Goal: Task Accomplishment & Management: Manage account settings

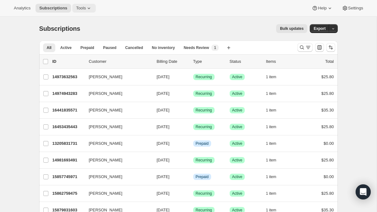
click at [86, 8] on span "Tools" at bounding box center [81, 8] width 10 height 5
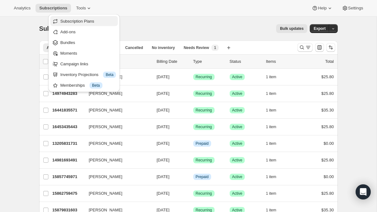
click at [85, 22] on span "Subscription Plans" at bounding box center [77, 21] width 34 height 5
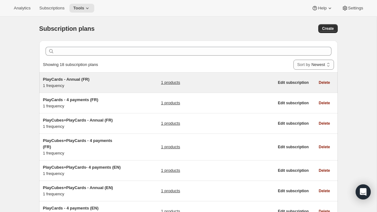
click at [77, 80] on span "PlayCards - Annual (FR)" at bounding box center [66, 79] width 46 height 5
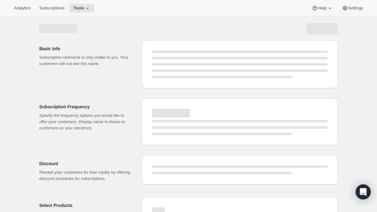
select select "WEEK"
select select "MONTH"
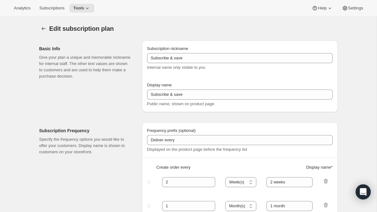
type input "PlayCards - Annual (FR)"
type input "Annuel (1 paiement pour l’année – ÉCONOMISEZ 25 %)"
select select "ENABLED"
select select "MONTH"
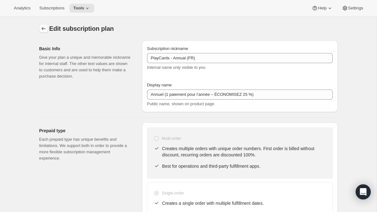
click at [41, 26] on icon "Subscription plans" at bounding box center [43, 28] width 6 height 6
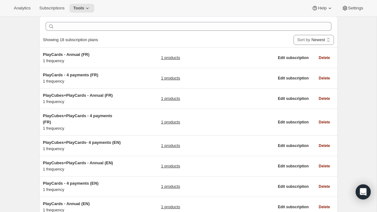
scroll to position [25, 0]
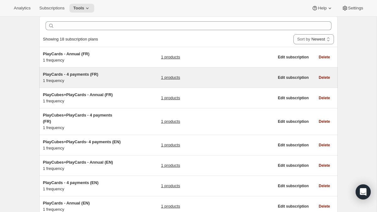
click at [73, 77] on h5 "PlayCards - 4 payments (FR)" at bounding box center [82, 74] width 78 height 6
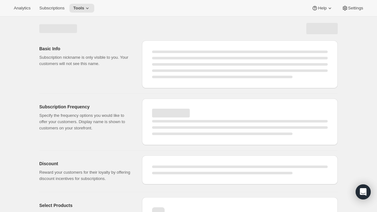
select select "WEEK"
select select "MONTH"
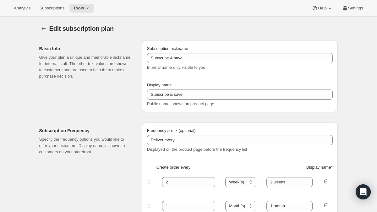
type input "PlayCards - 4 payments (FR)"
type input "Tous les 3 mois (trimestriel)"
type input "3"
type input "✔️ 3 nouvelles PlayCards tous les 3 mois. </br>✔️ 10% sur tous vos achats addit…"
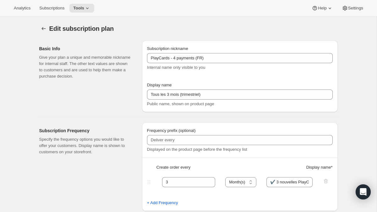
scroll to position [15, 0]
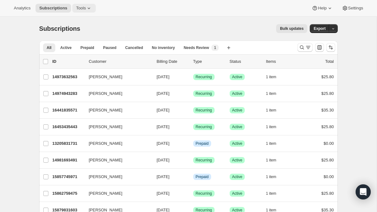
click at [81, 8] on span "Tools" at bounding box center [81, 8] width 10 height 5
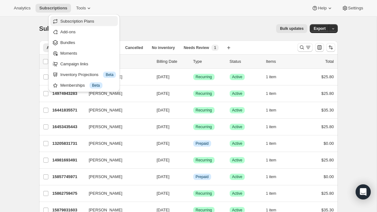
click at [82, 22] on span "Subscription Plans" at bounding box center [77, 21] width 34 height 5
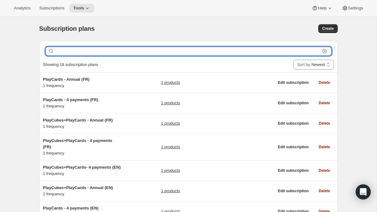
click at [97, 54] on input "text" at bounding box center [188, 51] width 264 height 9
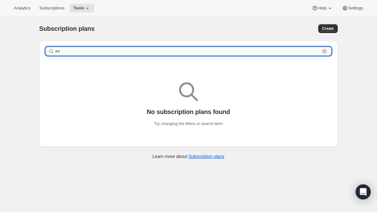
type input "e"
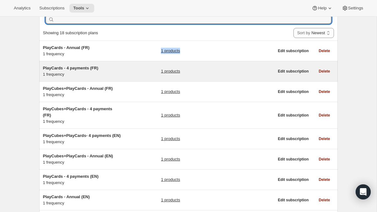
scroll to position [44, 0]
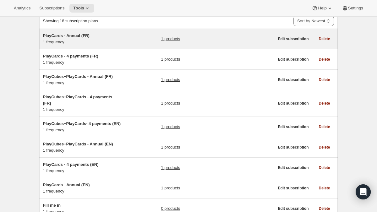
click at [83, 33] on h5 "PlayCards - Annual (FR)" at bounding box center [82, 36] width 78 height 6
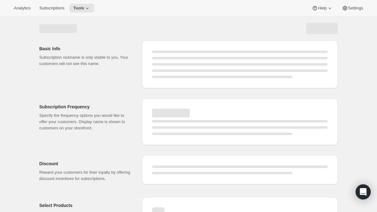
select select "MONTH"
select select "ENABLED"
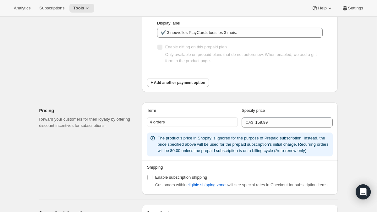
scroll to position [417, 0]
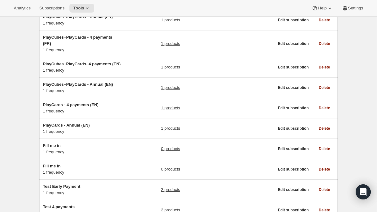
scroll to position [104, 0]
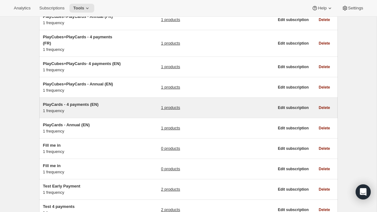
click at [166, 111] on link "1 products" at bounding box center [170, 108] width 19 height 6
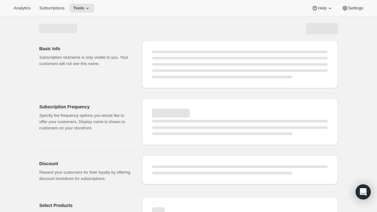
select select "WEEK"
select select "MONTH"
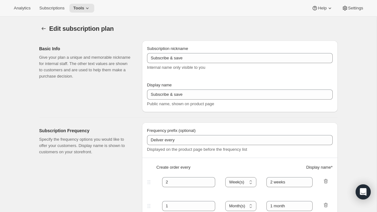
type input "PlayCards - 4 payments (EN)"
type input "Every 3 months (Quarterly)"
type input "3"
select select "MONTH"
type input "✔️ 3 new PlayCards every months"
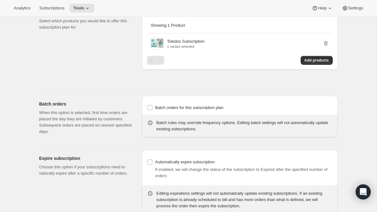
scroll to position [401, 0]
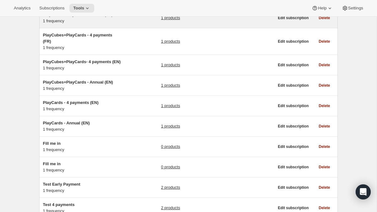
scroll to position [106, 0]
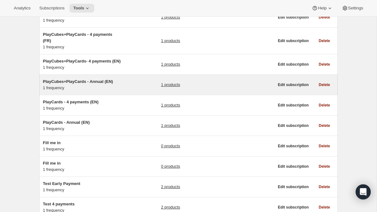
click at [96, 91] on div "PlayCubes+PlayCards - Annual (EN) 1 frequency" at bounding box center [82, 84] width 78 height 13
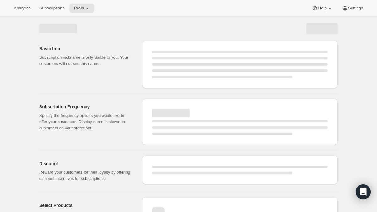
select select "WEEK"
select select "MONTH"
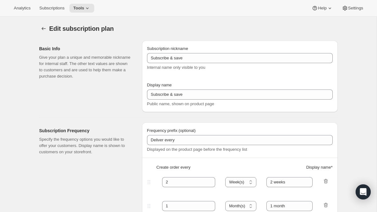
type input "PlayCubes+PlayCards - Annual (EN)"
type input "Annual (1 Payment for the Year - SAVE 25%)"
select select "ENABLED"
select select "MONTH"
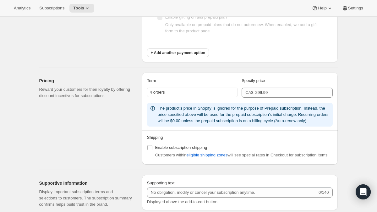
scroll to position [410, 0]
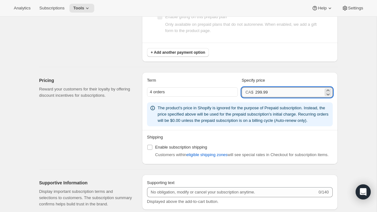
click at [272, 91] on input "299.99" at bounding box center [289, 92] width 68 height 10
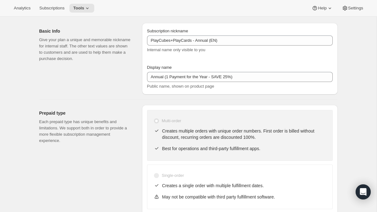
scroll to position [0, 0]
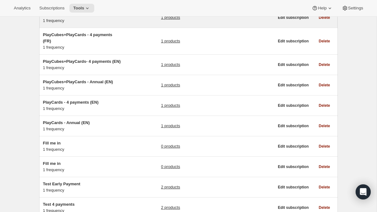
scroll to position [106, 0]
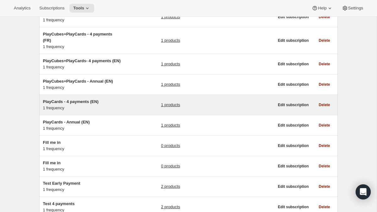
click at [84, 104] on span "PlayCards - 4 payments (EN)" at bounding box center [71, 101] width 56 height 5
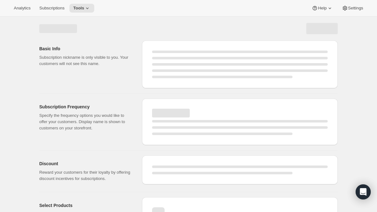
select select "WEEK"
select select "MONTH"
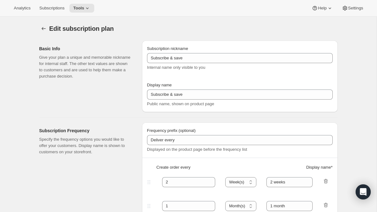
type input "PlayCards - 4 payments (EN)"
type input "Every 3 months (Quarterly)"
type input "3"
select select "MONTH"
type input "✔️ 3 new PlayCards every months"
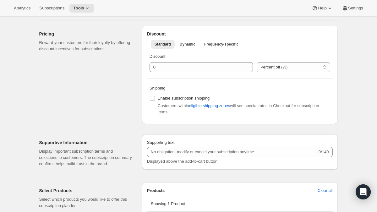
scroll to position [206, 0]
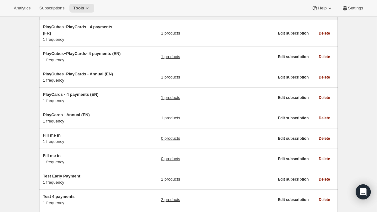
scroll to position [126, 0]
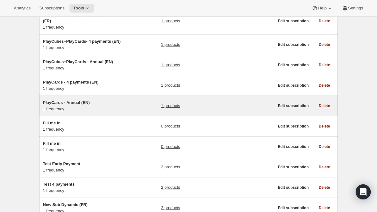
click at [68, 105] on div "PlayCards - Annual (EN) 1 frequency 1 products Edit subscription Delete" at bounding box center [188, 106] width 298 height 20
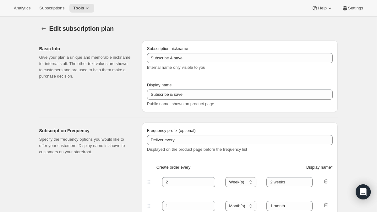
type input "PlayCards - Annual (EN)"
type input "Annual (1 Payment for the Year - SAVE 25%)"
select select "ENABLED"
select select "MONTH"
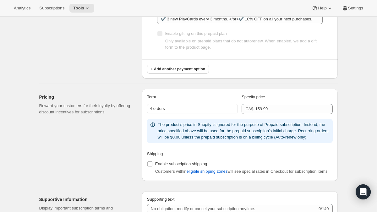
scroll to position [414, 0]
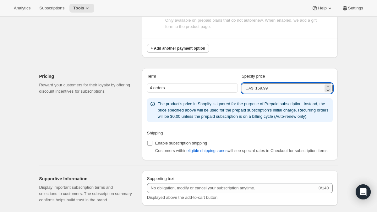
click at [275, 89] on input "159.99" at bounding box center [289, 88] width 68 height 10
paste input "221.22"
type input "215.00"
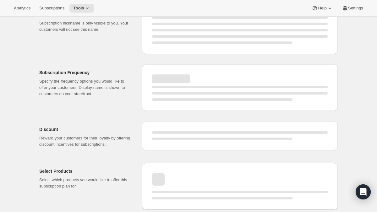
select select "MONTH"
select select "ENABLED"
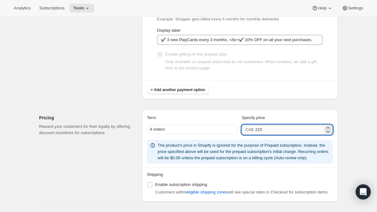
click at [266, 130] on input "215" at bounding box center [289, 130] width 68 height 10
type input "216"
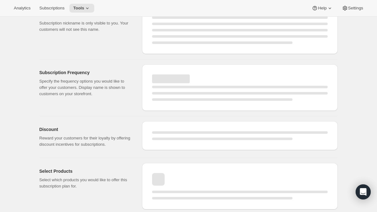
select select "MONTH"
select select "ENABLED"
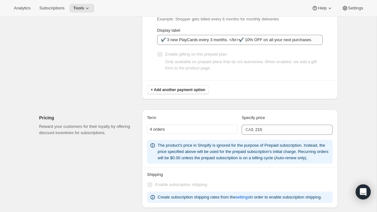
type input "216"
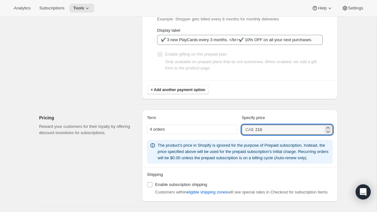
drag, startPoint x: 270, startPoint y: 129, endPoint x: 245, endPoint y: 128, distance: 24.2
click at [255, 129] on div "CA$ 216" at bounding box center [286, 130] width 91 height 10
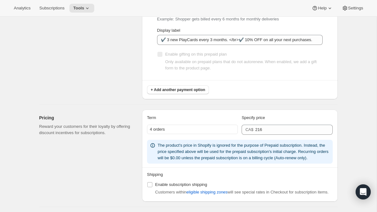
click at [112, 86] on div "Prepaid terms Reward your customers for their loyalty by providing discount inc…" at bounding box center [88, 17] width 98 height 164
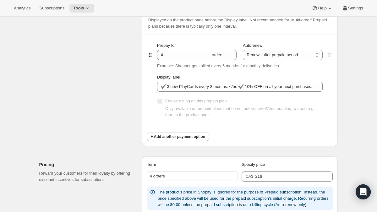
scroll to position [368, 0]
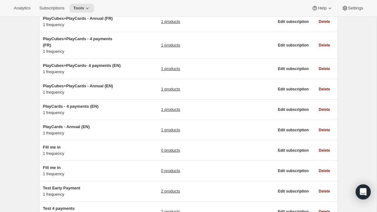
scroll to position [105, 0]
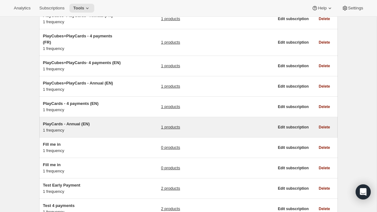
click at [79, 126] on span "PlayCards - Annual (EN)" at bounding box center [66, 123] width 47 height 5
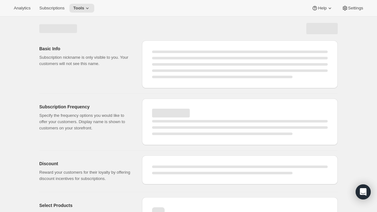
select select "WEEK"
select select "MONTH"
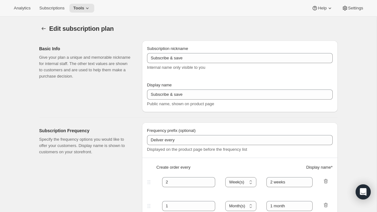
type input "PlayCards - Annual (EN)"
type input "Annual (1 Payment for the Year - SAVE 25%)"
select select "ENABLED"
select select "MONTH"
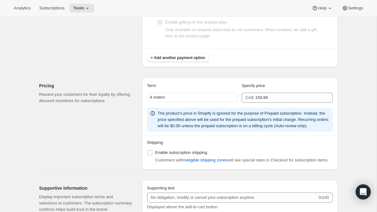
scroll to position [406, 0]
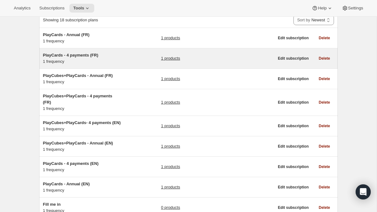
scroll to position [35, 0]
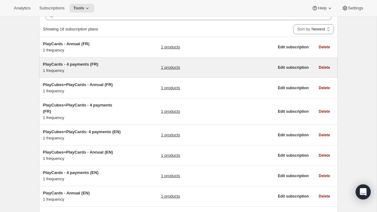
click at [161, 68] on link "1 products" at bounding box center [170, 67] width 19 height 6
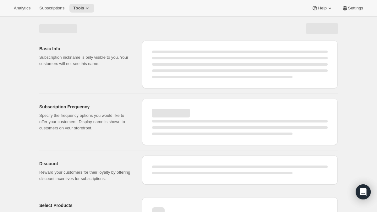
select select "WEEK"
select select "MONTH"
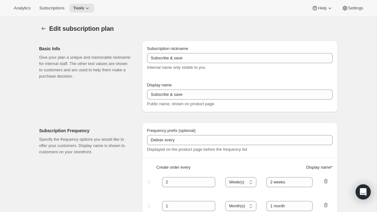
type input "PlayCards - 4 payments (FR)"
type input "Tous les 3 mois (trimestriel)"
type input "3"
type input "✔️ 3 nouvelles PlayCards tous les 3 mois. </br>✔️ 10% sur tous vos achats addit…"
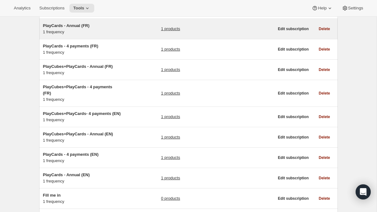
scroll to position [55, 0]
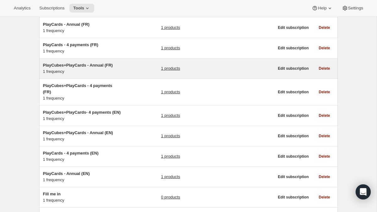
click at [104, 68] on h5 "PlayCubes+PlayCards - Annual (FR)" at bounding box center [82, 65] width 78 height 6
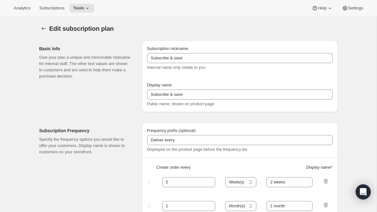
type input "PlayCubes+PlayCards - Annual (FR)"
type input "Annuel (1 paiement pour l’année – ÉCONOMISEZ 25 %)"
select select "ENABLED"
select select "MONTH"
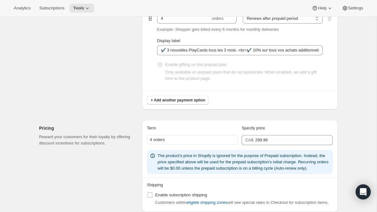
scroll to position [363, 0]
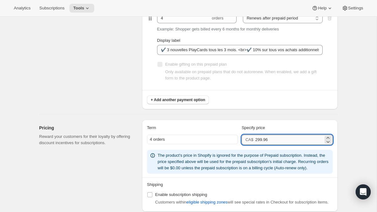
click at [280, 144] on input "299.96" at bounding box center [289, 140] width 68 height 10
paste input "9"
type input "299.99"
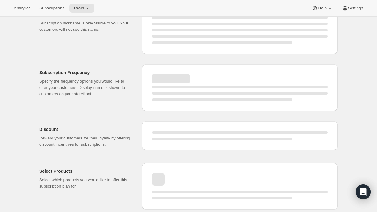
select select "MONTH"
select select "ENABLED"
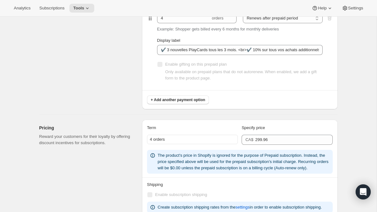
type input "299.99"
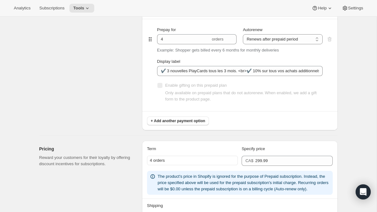
scroll to position [342, 0]
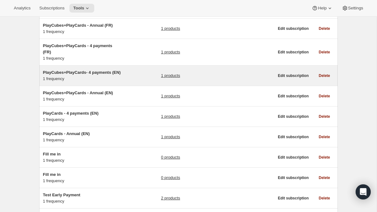
scroll to position [95, 0]
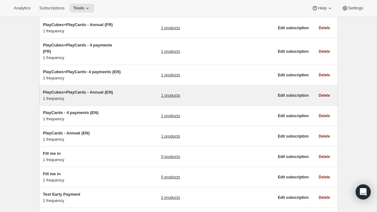
click at [168, 99] on link "1 products" at bounding box center [170, 95] width 19 height 6
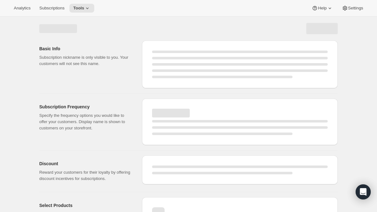
select select "WEEK"
select select "MONTH"
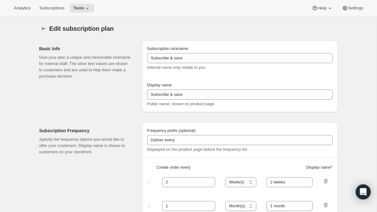
type input "PlayCubes+PlayCards - Annual (EN)"
type input "Annual (1 Payment for the Year - SAVE 25%)"
select select "ENABLED"
select select "MONTH"
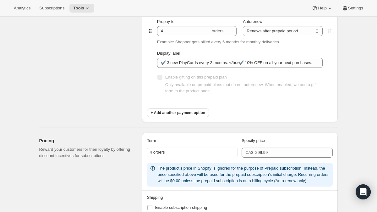
scroll to position [363, 0]
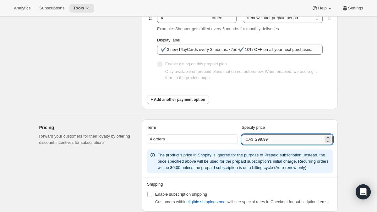
click at [269, 138] on input "299.99" at bounding box center [289, 139] width 68 height 10
paste input "414.76"
type input "414.76"
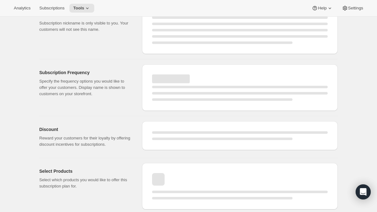
select select "MONTH"
select select "ENABLED"
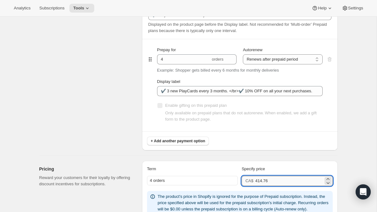
drag, startPoint x: 258, startPoint y: 181, endPoint x: 279, endPoint y: 180, distance: 21.1
click at [279, 180] on input "414.76" at bounding box center [289, 181] width 68 height 10
type input "405.00"
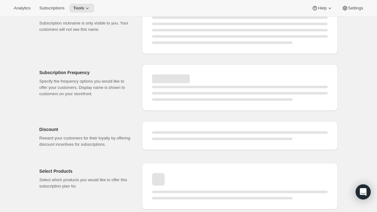
select select "MONTH"
select select "ENABLED"
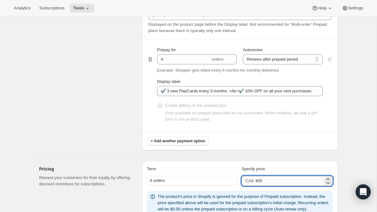
click at [265, 182] on input "405" at bounding box center [289, 181] width 68 height 10
type input "406"
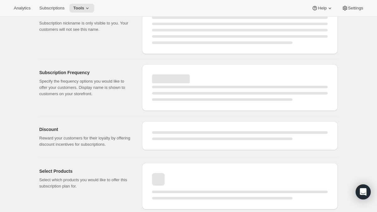
select select "MONTH"
select select "ENABLED"
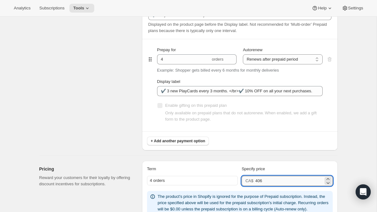
click at [263, 183] on input "406" at bounding box center [289, 181] width 68 height 10
type input "406.30"
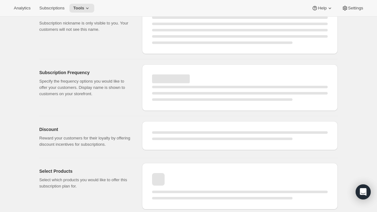
select select "MONTH"
select select "ENABLED"
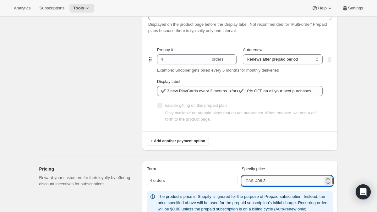
drag, startPoint x: 264, startPoint y: 181, endPoint x: 271, endPoint y: 181, distance: 6.3
click at [270, 181] on input "406.3" at bounding box center [289, 181] width 68 height 10
type input "406.5"
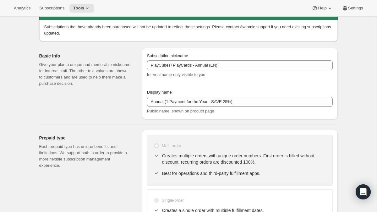
select select "MONTH"
select select "ENABLED"
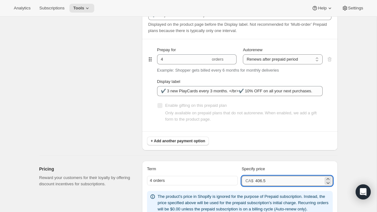
drag, startPoint x: 267, startPoint y: 183, endPoint x: 260, endPoint y: 182, distance: 6.9
click at [260, 182] on input "406.5" at bounding box center [289, 181] width 68 height 10
type input "407"
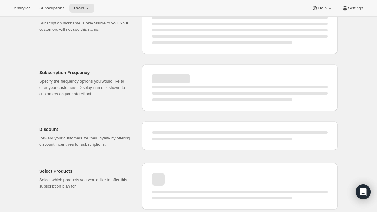
select select "MONTH"
select select "ENABLED"
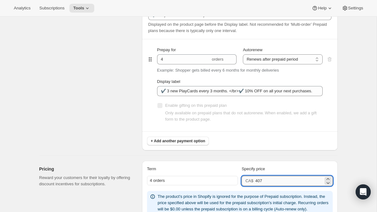
click at [274, 180] on input "407" at bounding box center [289, 181] width 68 height 10
type input "407.5"
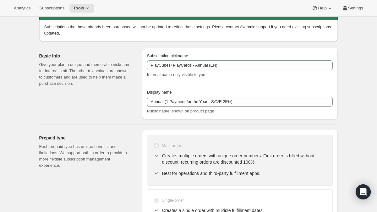
select select "MONTH"
select select "ENABLED"
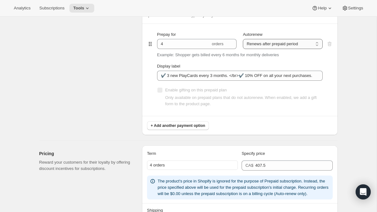
scroll to position [385, 0]
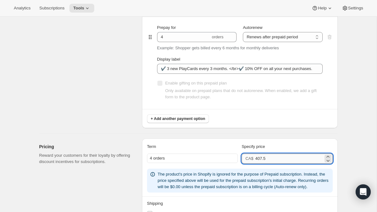
click at [280, 160] on input "407.5" at bounding box center [289, 158] width 68 height 10
type input "199"
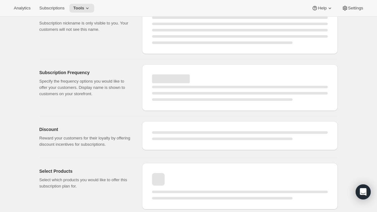
select select "MONTH"
select select "ENABLED"
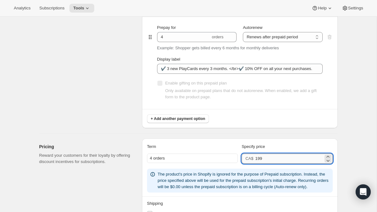
click at [260, 159] on input "199" at bounding box center [289, 158] width 68 height 10
type input "159"
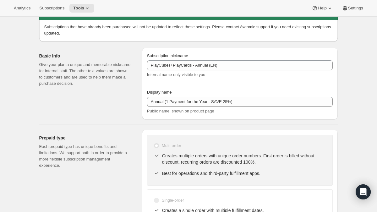
select select "MONTH"
select select "ENABLED"
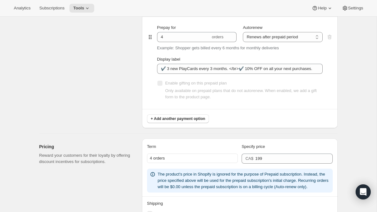
type input "159"
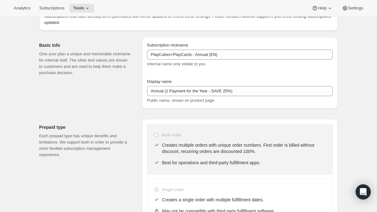
scroll to position [0, 0]
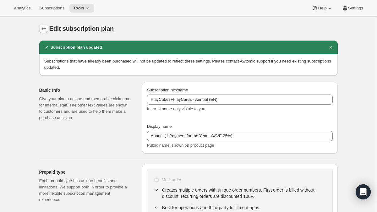
click at [41, 26] on icon "Subscription plans" at bounding box center [43, 28] width 6 height 6
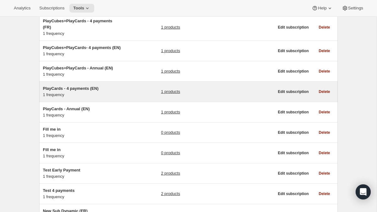
scroll to position [119, 0]
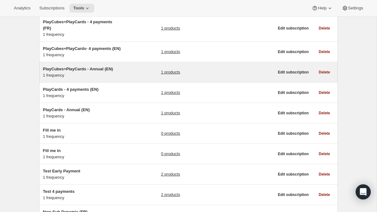
click at [172, 72] on div "1 products" at bounding box center [217, 72] width 113 height 13
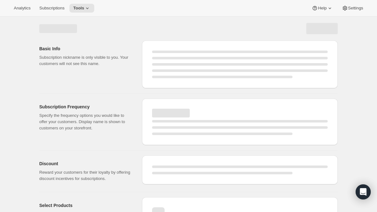
select select "WEEK"
select select "MONTH"
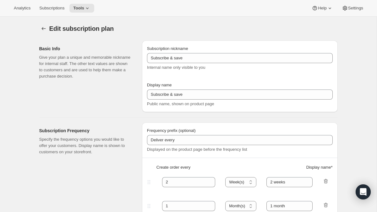
type input "PlayCubes+PlayCards - Annual (EN)"
type input "Annual (1 Payment for the Year - SAVE 25%)"
select select "ENABLED"
select select "MONTH"
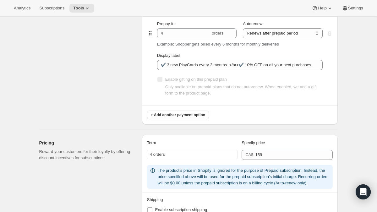
scroll to position [352, 0]
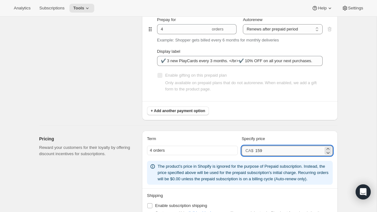
click at [265, 148] on input "159" at bounding box center [289, 151] width 68 height 10
type input "299.99"
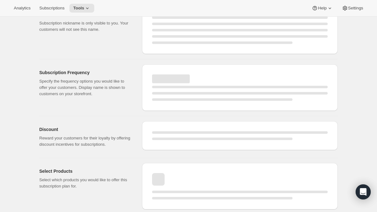
select select "MONTH"
select select "ENABLED"
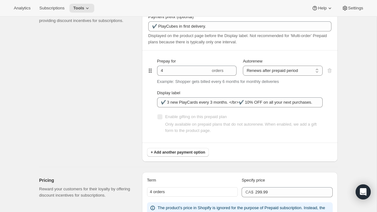
type input "299.99"
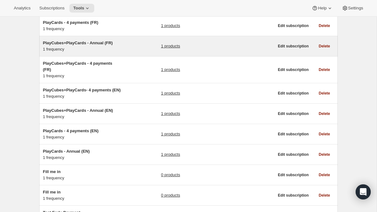
scroll to position [78, 0]
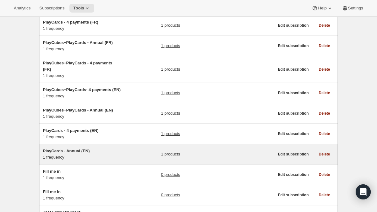
click at [105, 154] on h5 "PlayCards - Annual (EN)" at bounding box center [82, 151] width 78 height 6
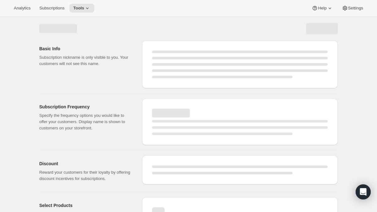
select select "WEEK"
select select "MONTH"
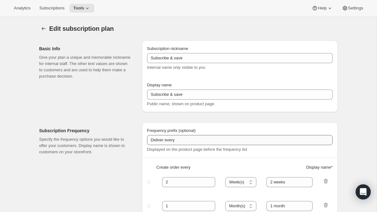
type input "PlayCards - Annual (EN)"
type input "Annual (1 Payment for the Year - SAVE 25%)"
select select "ENABLED"
select select "MONTH"
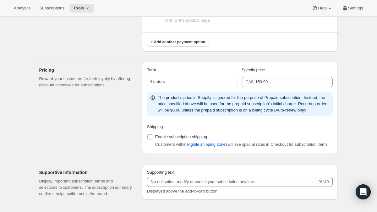
scroll to position [427, 0]
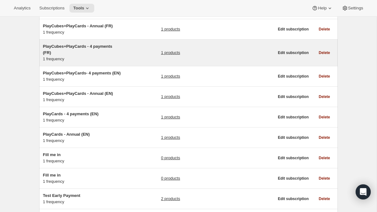
scroll to position [143, 0]
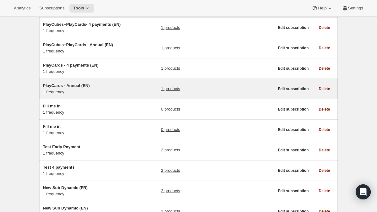
click at [169, 92] on link "1 products" at bounding box center [170, 89] width 19 height 6
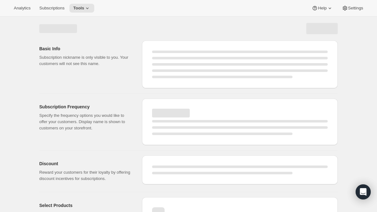
select select "WEEK"
select select "MONTH"
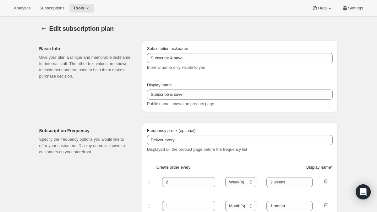
type input "PlayCards - Annual (EN)"
type input "Annual (1 Payment for the Year - SAVE 25%)"
select select "ENABLED"
select select "MONTH"
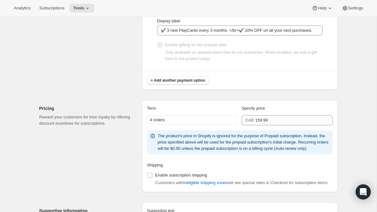
scroll to position [384, 0]
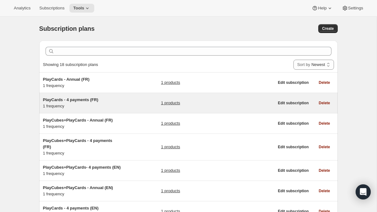
click at [117, 95] on div "PlayCards - 4 payments (FR) 1 frequency 1 products Edit subscription Delete" at bounding box center [188, 103] width 298 height 20
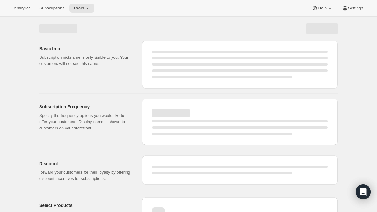
select select "WEEK"
select select "MONTH"
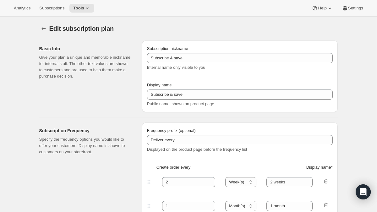
type input "PlayCards - 4 payments (FR)"
type input "Tous les 3 mois (trimestriel)"
type input "3"
type input "✔️ 3 nouvelles PlayCards tous les 3 mois. </br>✔️ 10% sur tous vos achats addit…"
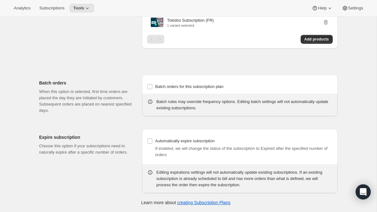
scroll to position [401, 0]
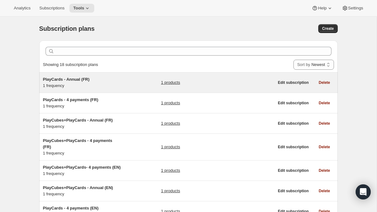
click at [137, 79] on div "PlayCards - Annual (FR) 1 frequency 1 products" at bounding box center [158, 82] width 231 height 13
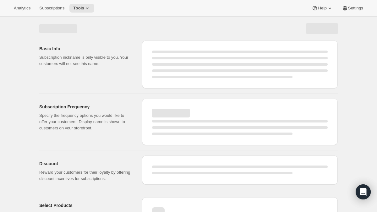
select select "WEEK"
select select "MONTH"
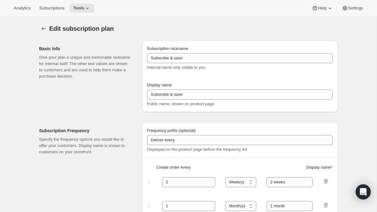
type input "PlayCards - Annual (FR)"
type input "Annuel (1 paiement pour l’année – ÉCONOMISEZ 25 %)"
select select "ENABLED"
select select "MONTH"
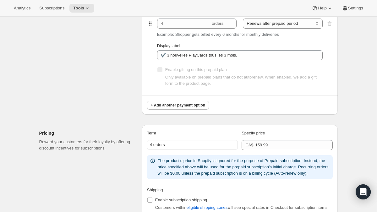
scroll to position [358, 0]
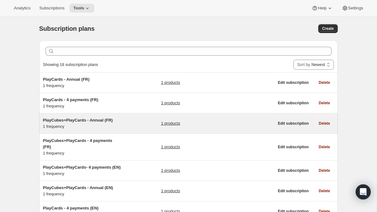
click at [105, 118] on span "PlayCubes+PlayCards - Annual (FR)" at bounding box center [78, 120] width 70 height 5
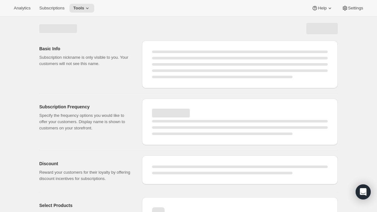
select select "WEEK"
select select "MONTH"
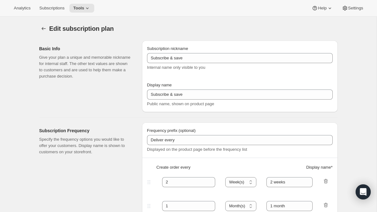
type input "PlayCubes+PlayCards - Annual (FR)"
type input "Annuel (1 paiement pour l’année – ÉCONOMISEZ 25 %)"
select select "ENABLED"
select select "MONTH"
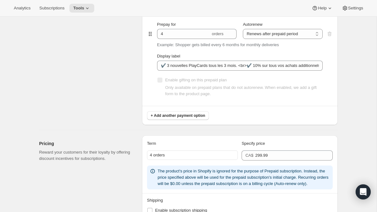
scroll to position [356, 0]
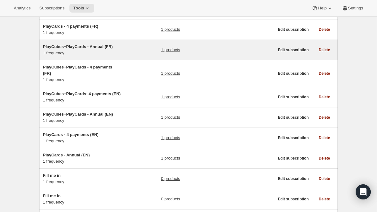
scroll to position [74, 0]
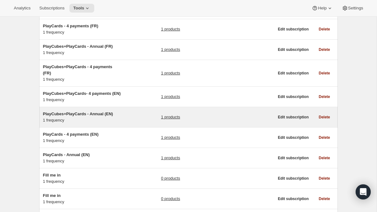
click at [82, 123] on div "PlayCubes+PlayCards - Annual (EN) 1 frequency" at bounding box center [82, 117] width 78 height 13
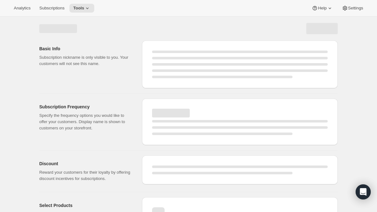
select select "WEEK"
select select "MONTH"
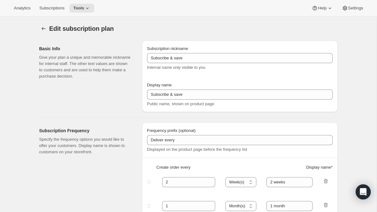
type input "PlayCubes+PlayCards - Annual (EN)"
type input "Annual (1 Payment for the Year - SAVE 25%)"
select select "ENABLED"
select select "MONTH"
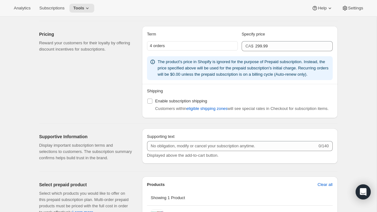
scroll to position [460, 0]
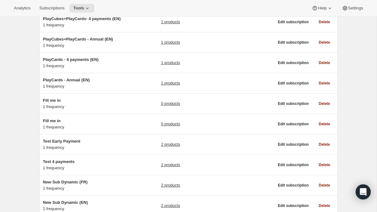
scroll to position [150, 0]
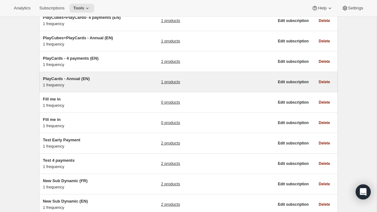
click at [75, 81] on span "PlayCards - Annual (EN)" at bounding box center [66, 78] width 47 height 5
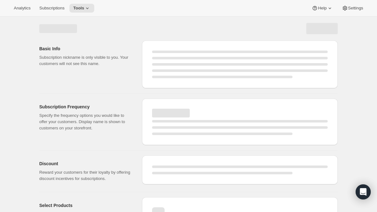
select select "WEEK"
select select "MONTH"
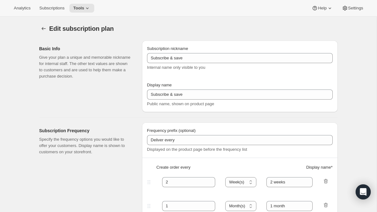
type input "PlayCards - Annual (EN)"
type input "Annual (1 Payment for the Year - SAVE 25%)"
select select "ENABLED"
select select "MONTH"
type input "PlayCards - Annual (EN)"
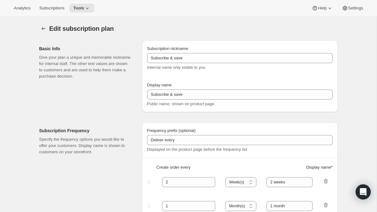
type input "Annual (1 Payment for the Year - SAVE 25%)"
select select "ENABLED"
select select "MONTH"
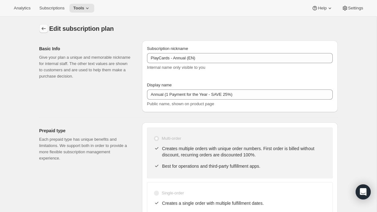
click at [40, 29] on icon "Subscription plans" at bounding box center [43, 28] width 6 height 6
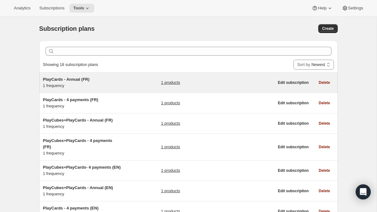
click at [80, 81] on span "PlayCards - Annual (FR)" at bounding box center [66, 79] width 46 height 5
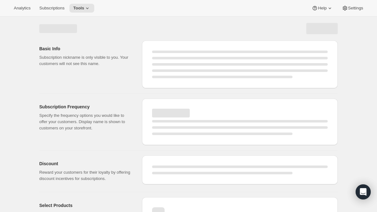
select select "WEEK"
select select "MONTH"
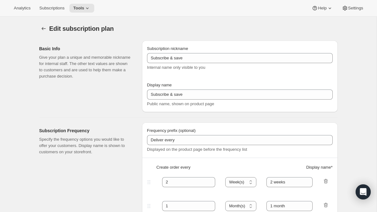
type input "PlayCards - Annual (FR)"
type input "Annuel (1 paiement pour l’année – ÉCONOMISEZ 25 %)"
select select "ENABLED"
select select "MONTH"
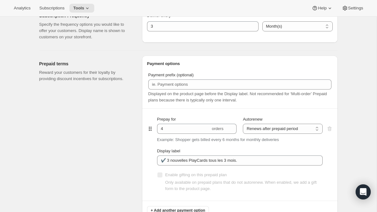
scroll to position [323, 0]
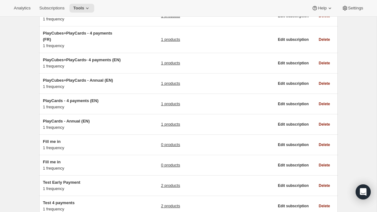
scroll to position [119, 0]
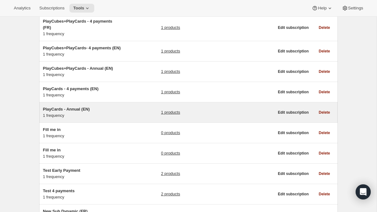
click at [76, 111] on span "PlayCards - Annual (EN)" at bounding box center [66, 109] width 47 height 5
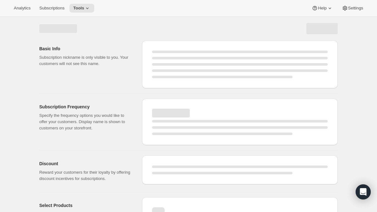
select select "WEEK"
select select "MONTH"
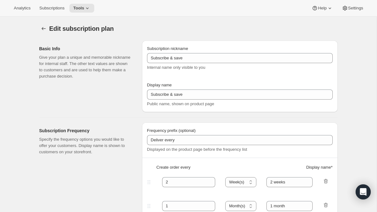
type input "PlayCards - Annual (EN)"
type input "Annual (1 Payment for the Year - SAVE 25%)"
select select "ENABLED"
select select "MONTH"
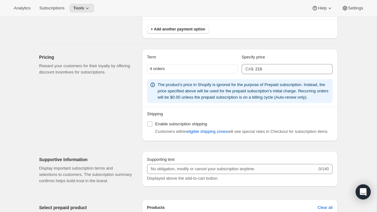
scroll to position [438, 0]
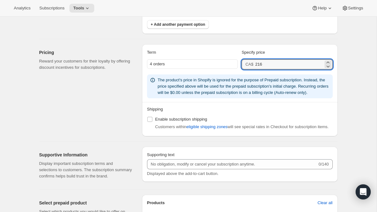
drag, startPoint x: 282, startPoint y: 66, endPoint x: 237, endPoint y: 65, distance: 44.9
click at [237, 65] on div "4 orders CA$ 216" at bounding box center [240, 64] width 186 height 10
type input "159.99"
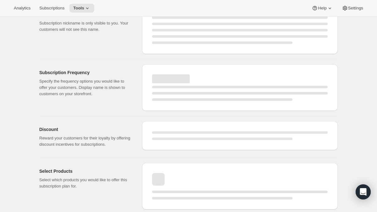
select select "MONTH"
select select "ENABLED"
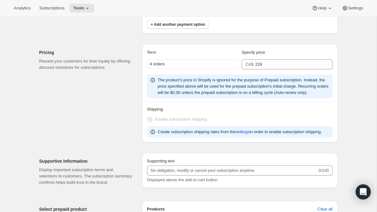
type input "159.99"
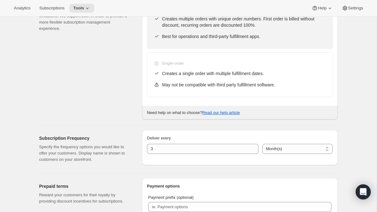
scroll to position [0, 0]
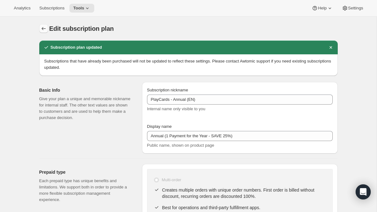
click at [43, 27] on icon "Subscription plans" at bounding box center [43, 28] width 6 height 6
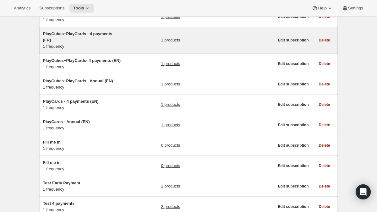
scroll to position [106, 0]
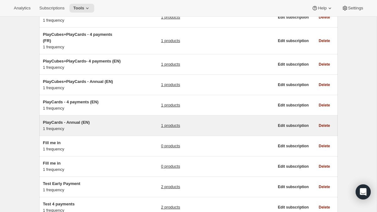
click at [97, 132] on div "PlayCards - Annual (EN) 1 frequency" at bounding box center [82, 125] width 78 height 13
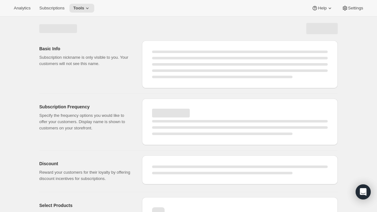
select select "WEEK"
select select "MONTH"
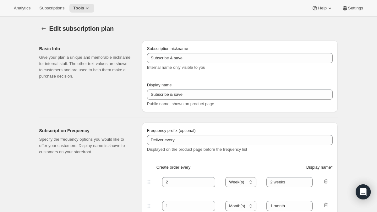
type input "PlayCards - Annual (EN)"
type input "Annual (1 Payment for the Year - SAVE 25%)"
select select "ENABLED"
select select "MONTH"
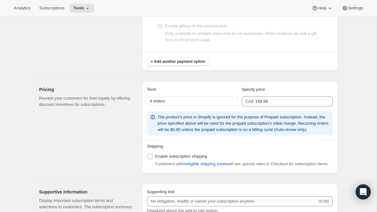
scroll to position [420, 0]
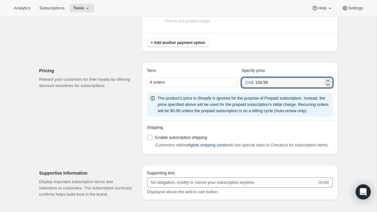
drag, startPoint x: 279, startPoint y: 84, endPoint x: 240, endPoint y: 82, distance: 39.0
click at [240, 82] on div "4 orders CA$ 159.99" at bounding box center [240, 83] width 186 height 10
type input "216"
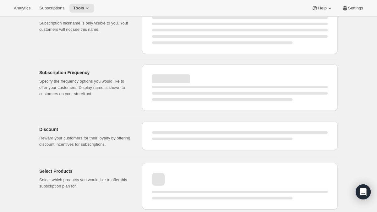
select select "MONTH"
select select "ENABLED"
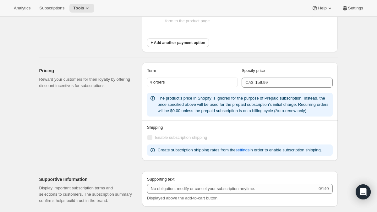
type input "216"
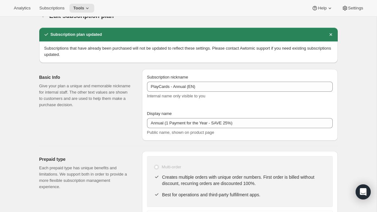
scroll to position [0, 0]
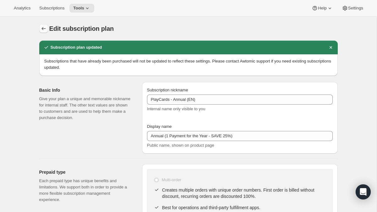
click at [41, 27] on icon "Subscription plans" at bounding box center [43, 28] width 6 height 6
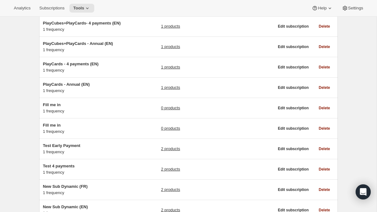
scroll to position [144, 0]
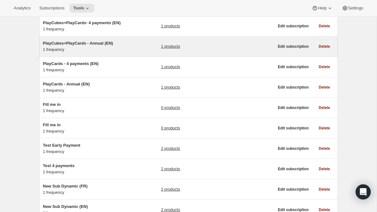
click at [120, 53] on div "PlayCubes+PlayCards - Annual (EN) 1 frequency" at bounding box center [82, 46] width 78 height 13
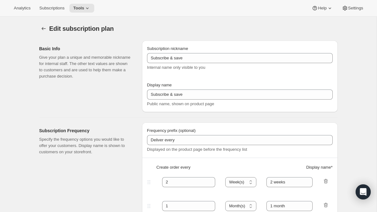
type input "PlayCubes+PlayCards - Annual (EN)"
type input "Annual (1 Payment for the Year - SAVE 25%)"
select select "ENABLED"
select select "MONTH"
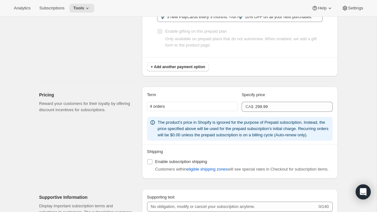
scroll to position [404, 0]
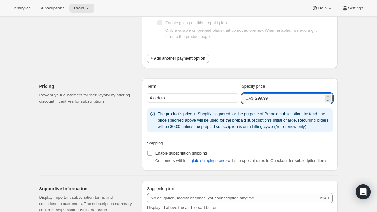
click at [294, 99] on input "299.99" at bounding box center [289, 98] width 68 height 10
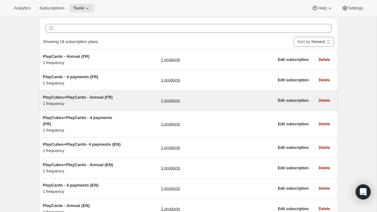
scroll to position [47, 0]
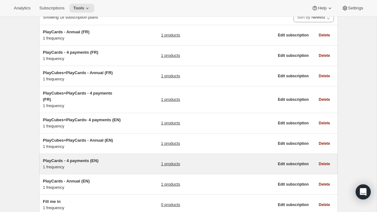
click at [89, 163] on span "PlayCards - 4 payments (EN)" at bounding box center [71, 160] width 56 height 5
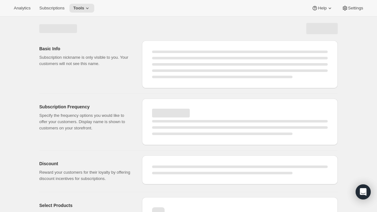
select select "WEEK"
select select "MONTH"
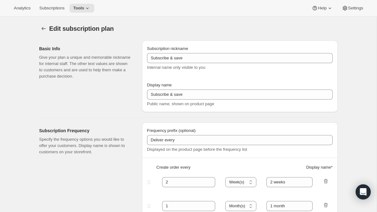
type input "PlayCards - 4 payments (EN)"
type input "Every 3 months (Quarterly)"
type input "3"
select select "MONTH"
type input "✔️ 3 new PlayCards every months"
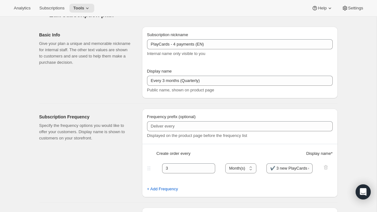
scroll to position [16, 0]
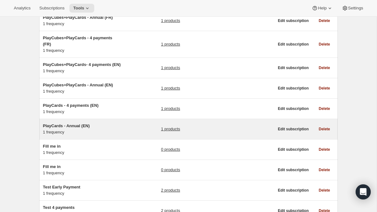
scroll to position [107, 0]
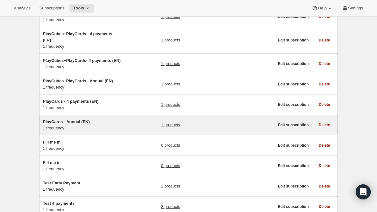
click at [77, 124] on span "PlayCards - Annual (EN)" at bounding box center [66, 121] width 47 height 5
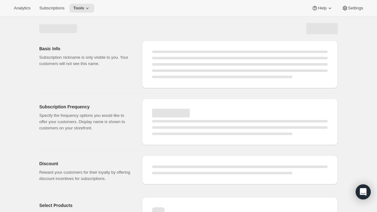
select select "WEEK"
select select "MONTH"
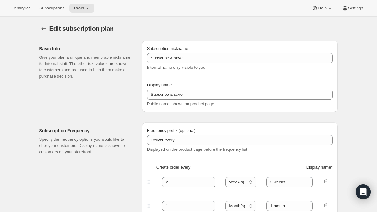
type input "PlayCards - Annual (EN)"
type input "Annual (1 Payment for the Year - SAVE 25%)"
select select "ENABLED"
select select "MONTH"
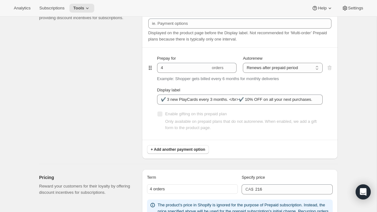
scroll to position [316, 0]
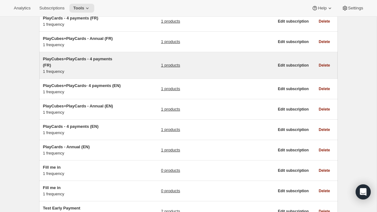
scroll to position [83, 0]
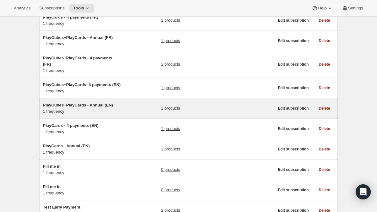
click at [96, 107] on span "PlayCubes+PlayCards - Annual (EN)" at bounding box center [78, 105] width 70 height 5
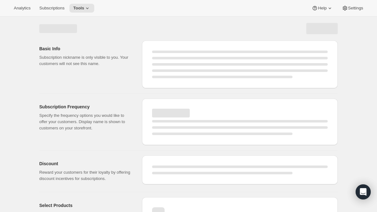
select select "WEEK"
select select "MONTH"
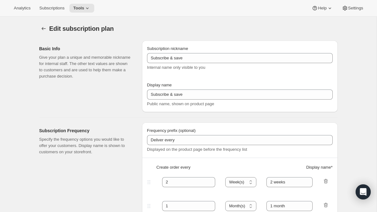
type input "PlayCubes+PlayCards - Annual (EN)"
type input "Annual (1 Payment for the Year - SAVE 25%)"
select select "ENABLED"
select select "MONTH"
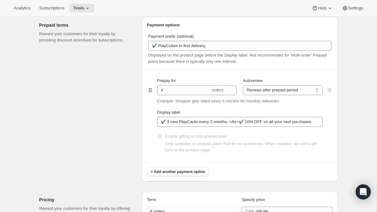
scroll to position [308, 0]
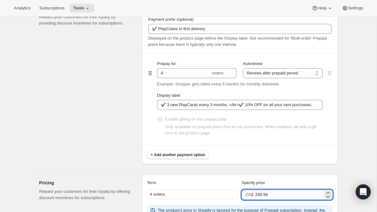
click at [281, 195] on input "299.99" at bounding box center [289, 195] width 68 height 10
type input "316"
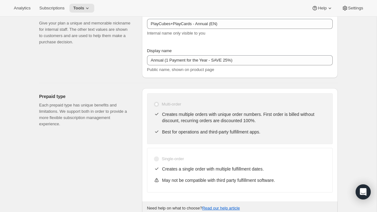
select select "MONTH"
select select "ENABLED"
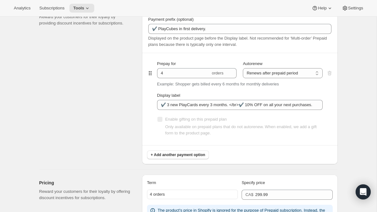
type input "316"
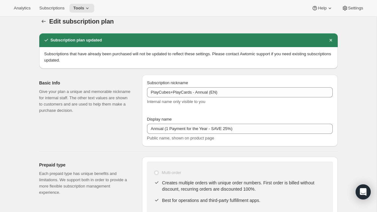
scroll to position [0, 0]
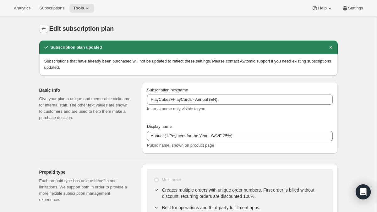
click at [41, 27] on icon "Subscription plans" at bounding box center [43, 28] width 6 height 6
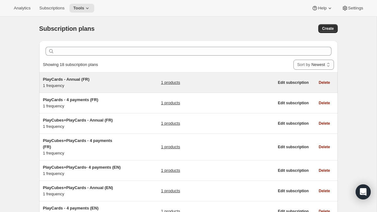
click at [110, 78] on h5 "PlayCards - Annual (FR)" at bounding box center [82, 79] width 78 height 6
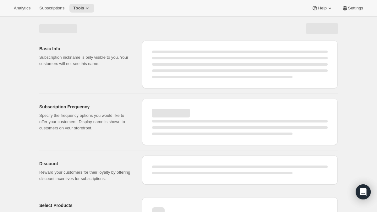
select select "WEEK"
select select "MONTH"
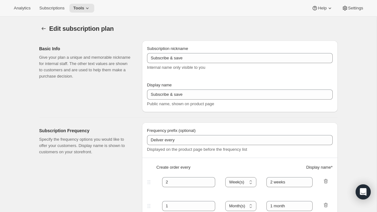
type input "PlayCards - Annual (FR)"
type input "Annuel (1 paiement pour l’année – ÉCONOMISEZ 25 %)"
select select "ENABLED"
select select "MONTH"
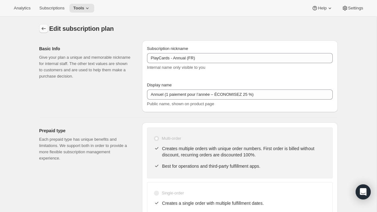
click at [44, 28] on icon "Subscription plans" at bounding box center [43, 28] width 6 height 6
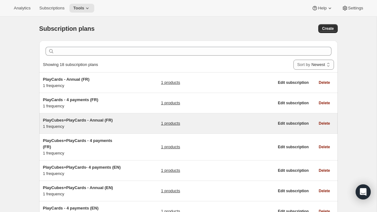
click at [83, 122] on h5 "PlayCubes+PlayCards - Annual (FR)" at bounding box center [82, 120] width 78 height 6
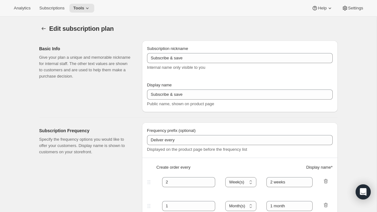
type input "PlayCubes+PlayCards - Annual (FR)"
type input "Annuel (1 paiement pour l’année – ÉCONOMISEZ 25 %)"
select select "ENABLED"
select select "MONTH"
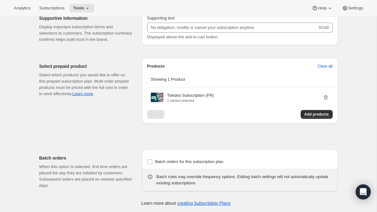
scroll to position [577, 0]
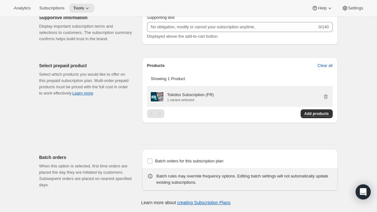
click at [186, 98] on p "Tokidos Subscription (FR)" at bounding box center [190, 95] width 47 height 6
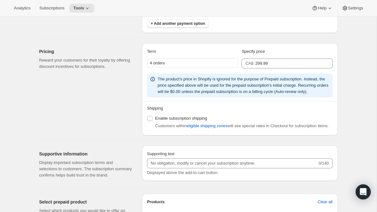
scroll to position [369, 0]
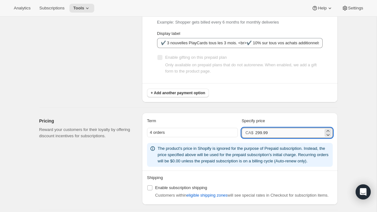
click at [283, 131] on input "299.99" at bounding box center [289, 133] width 68 height 10
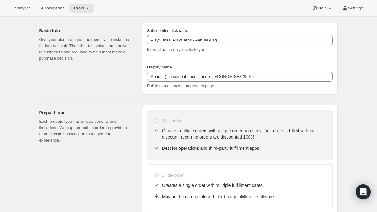
scroll to position [0, 0]
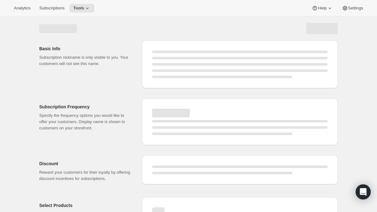
select select "WEEK"
select select "MONTH"
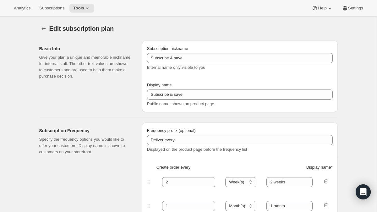
type input "PlayCards - Annual (EN)"
type input "Annual (1 Payment for the Year - SAVE 25%)"
select select "ENABLED"
select select "MONTH"
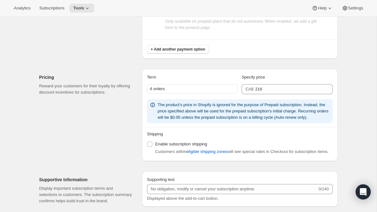
scroll to position [414, 0]
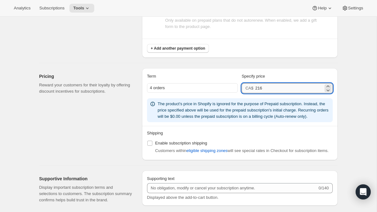
click at [272, 89] on input "216" at bounding box center [289, 88] width 68 height 10
type input "215"
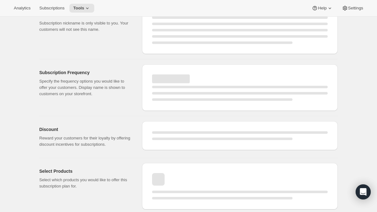
select select "MONTH"
select select "ENABLED"
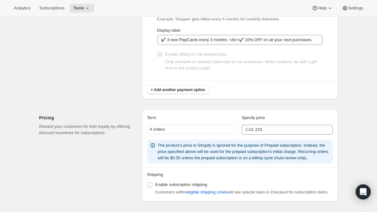
click at [273, 92] on div "+ Add another payment option" at bounding box center [240, 87] width 186 height 14
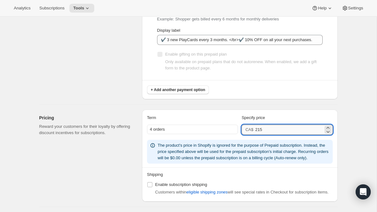
click at [275, 132] on input "215" at bounding box center [289, 130] width 68 height 10
type input "216"
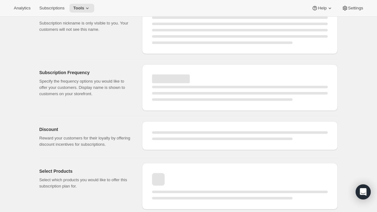
select select "MONTH"
select select "ENABLED"
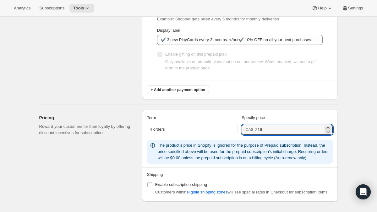
drag, startPoint x: 270, startPoint y: 128, endPoint x: 243, endPoint y: 129, distance: 27.0
click at [243, 129] on div "CA$ 216" at bounding box center [286, 130] width 91 height 10
type input "416"
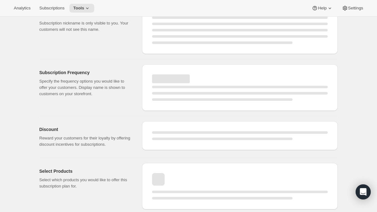
select select "MONTH"
select select "ENABLED"
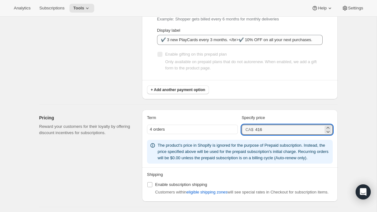
drag, startPoint x: 276, startPoint y: 131, endPoint x: 253, endPoint y: 127, distance: 22.9
click at [271, 131] on input "416" at bounding box center [289, 130] width 68 height 10
type input "4"
type input "299.99"
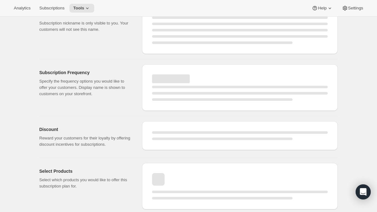
select select "MONTH"
select select "ENABLED"
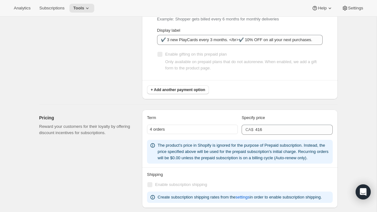
type input "299.99"
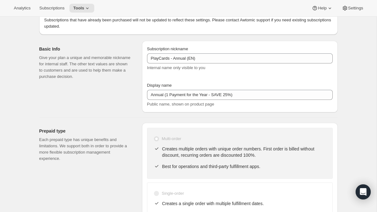
scroll to position [0, 0]
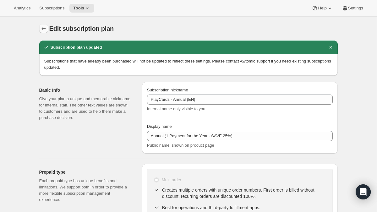
click at [45, 29] on icon "Subscription plans" at bounding box center [43, 28] width 6 height 6
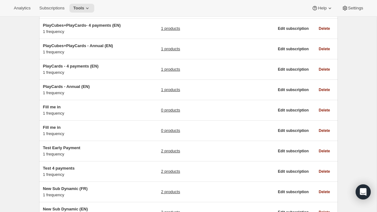
scroll to position [143, 0]
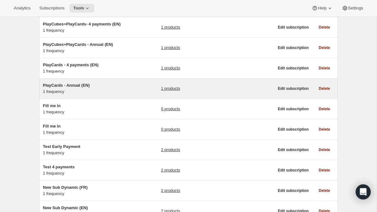
click at [145, 94] on div "PlayCards - Annual (EN) 1 frequency 1 products" at bounding box center [158, 88] width 231 height 13
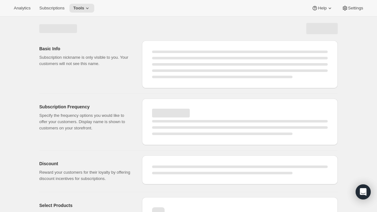
select select "WEEK"
select select "MONTH"
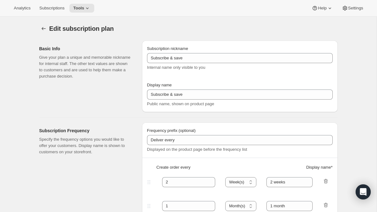
type input "PlayCards - Annual (EN)"
type input "Annual (1 Payment for the Year - SAVE 25%)"
select select "ENABLED"
select select "MONTH"
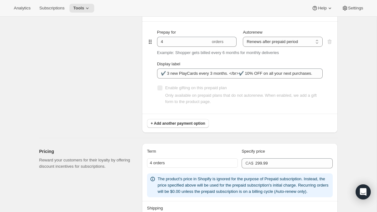
scroll to position [344, 0]
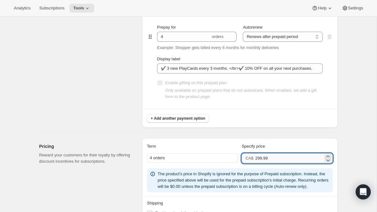
click at [281, 159] on input "299.99" at bounding box center [289, 158] width 68 height 10
type input "159.99"
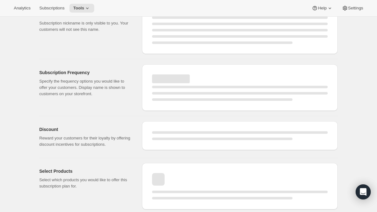
select select "MONTH"
select select "ENABLED"
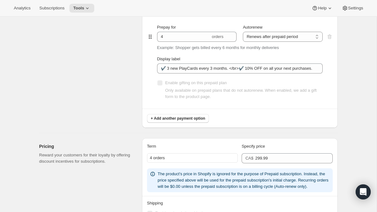
type input "159.99"
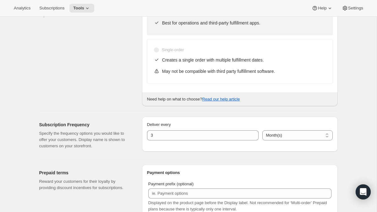
scroll to position [0, 0]
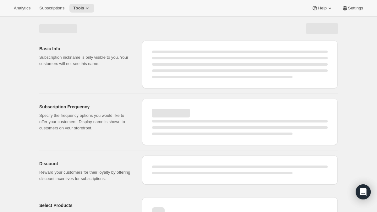
select select "WEEK"
select select "MONTH"
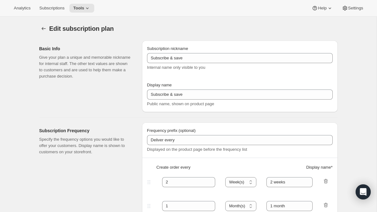
type input "PlayCubes+PlayCards - Annual (FR)"
type input "Annuel (1 paiement pour l’année – ÉCONOMISEZ 25 %)"
select select "ENABLED"
select select "MONTH"
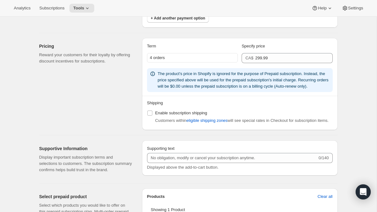
scroll to position [422, 0]
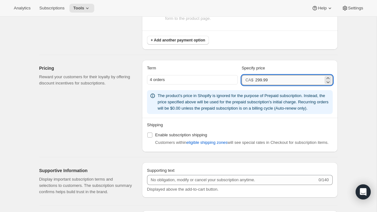
click at [270, 82] on input "299.99" at bounding box center [289, 80] width 68 height 10
type input "299"
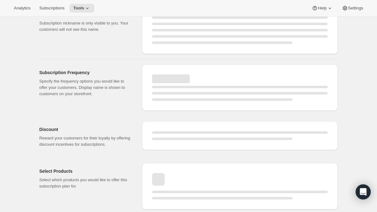
select select "MONTH"
select select "ENABLED"
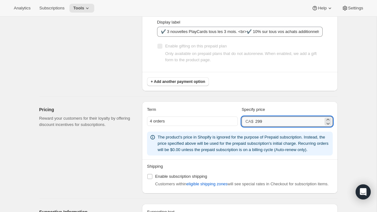
click at [270, 121] on input "299" at bounding box center [289, 121] width 68 height 10
type input "299.99"
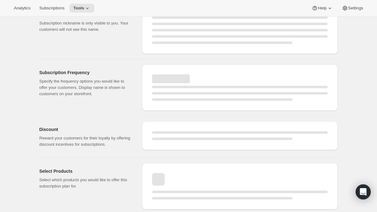
select select "MONTH"
select select "ENABLED"
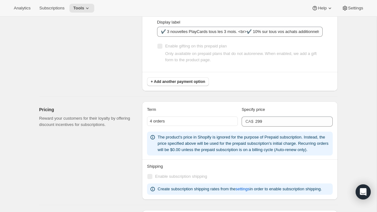
type input "299.99"
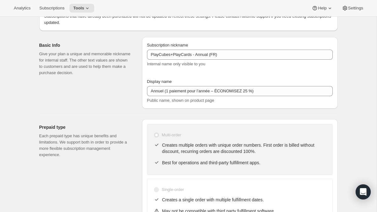
scroll to position [0, 0]
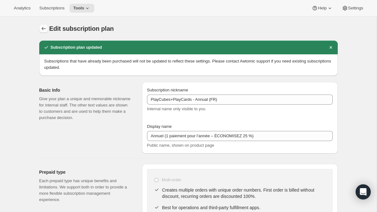
click at [43, 28] on icon "Subscription plans" at bounding box center [43, 28] width 6 height 6
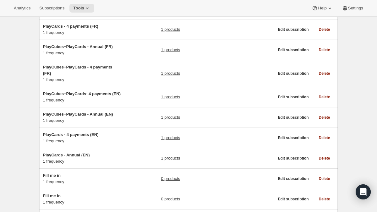
scroll to position [74, 0]
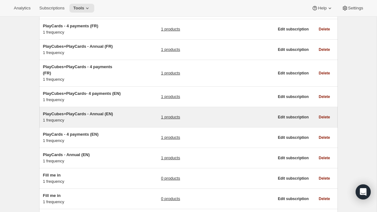
click at [127, 122] on div "PlayCubes+PlayCards - Annual (EN) 1 frequency 1 products" at bounding box center [158, 117] width 231 height 13
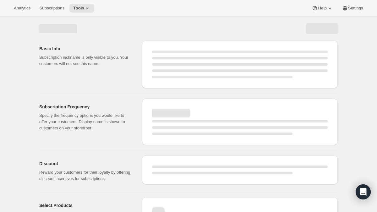
select select "WEEK"
select select "MONTH"
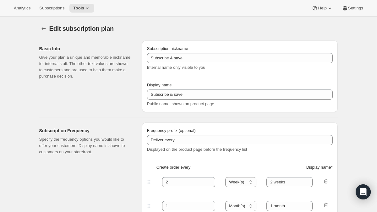
select select "ENABLED"
select select "MONTH"
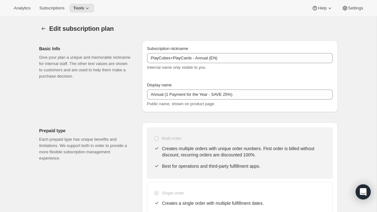
type input "PlayCubes+PlayCards - Annual (EN)"
type input "Annual (1 Payment for the Year - SAVE 25%)"
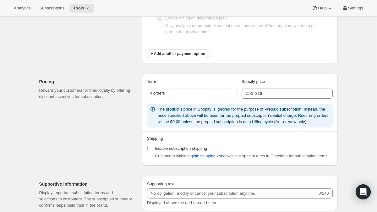
scroll to position [409, 0]
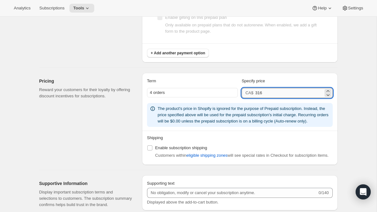
click at [270, 93] on input "316" at bounding box center [289, 93] width 68 height 10
type input "299.99"
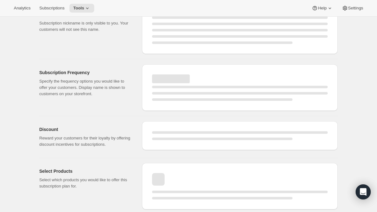
select select "MONTH"
select select "ENABLED"
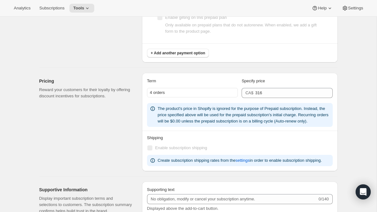
type input "299.99"
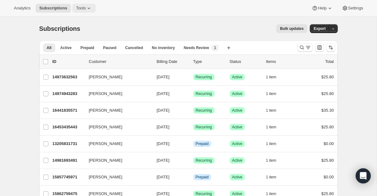
click at [83, 8] on span "Tools" at bounding box center [81, 8] width 10 height 5
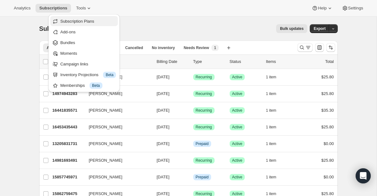
click at [76, 21] on span "Subscription Plans" at bounding box center [77, 21] width 34 height 5
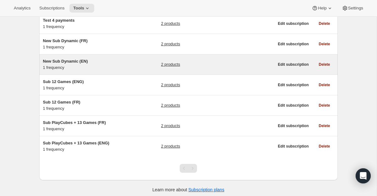
scroll to position [290, 0]
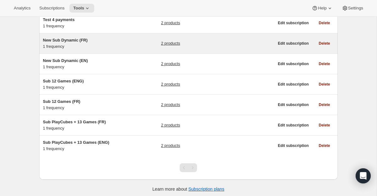
click at [74, 42] on span "New Sub Dynamic (FR)" at bounding box center [65, 40] width 45 height 5
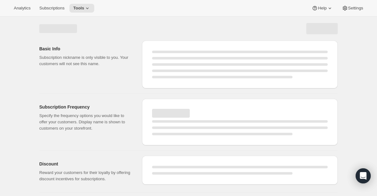
select select "WEEK"
select select "MONTH"
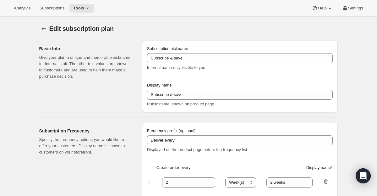
type input "New Sub Dynamic (FR)"
type input "Comment ça marche ?"
select select "MONTH"
type input "Obtenez le Bundle de départ pour 129 $ CAD (PlayCubes + 3 jeux), puis recevez 2…"
click at [46, 31] on icon "Subscription plans" at bounding box center [43, 28] width 6 height 6
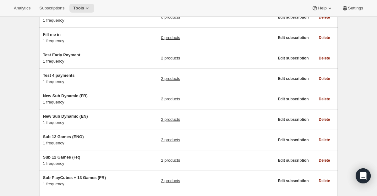
scroll to position [299, 0]
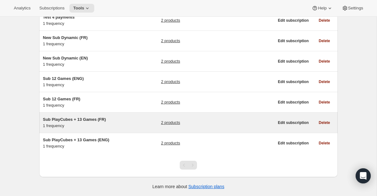
click at [78, 121] on span "Sub PlayCubes + 13 Games (FR)" at bounding box center [74, 119] width 63 height 5
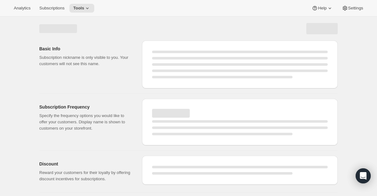
select select "WEEK"
select select "MONTH"
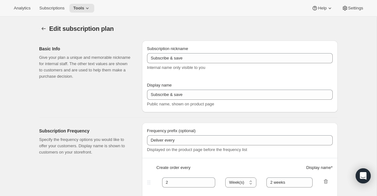
type input "Sub PlayCubes + 13 Games (FR)"
type input "Abonne-toi et écomomise"
type input "Renouvellement annuel. Annulez à tout moment."
select select "ENABLED"
select select "MONTH"
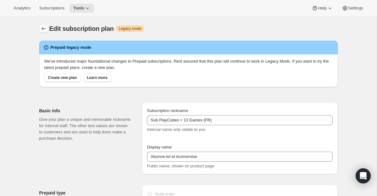
click at [44, 31] on icon "Subscription plans" at bounding box center [43, 28] width 6 height 6
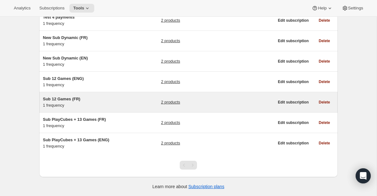
scroll to position [299, 0]
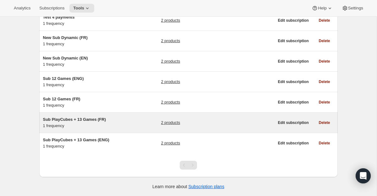
click at [76, 119] on span "Sub PlayCubes + 13 Games (FR)" at bounding box center [74, 119] width 63 height 5
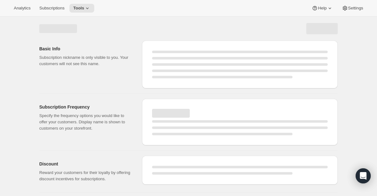
select select "WEEK"
select select "MONTH"
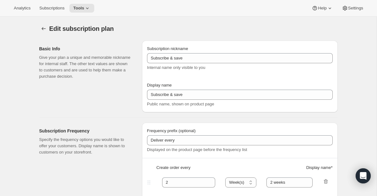
type input "Sub PlayCubes + 13 Games (FR)"
type input "Abonne-toi et écomomise"
type input "Renouvellement annuel. Annulez à tout moment."
select select "ENABLED"
select select "MONTH"
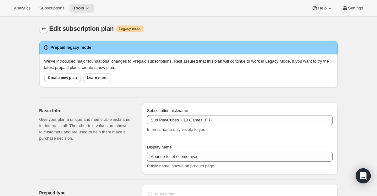
click at [45, 29] on icon "Subscription plans" at bounding box center [43, 28] width 4 height 3
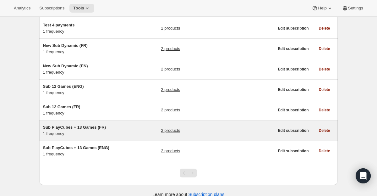
scroll to position [284, 0]
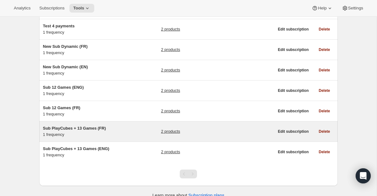
click at [80, 130] on span "Sub PlayCubes + 13 Games (FR)" at bounding box center [74, 128] width 63 height 5
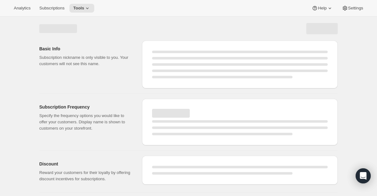
select select "WEEK"
select select "MONTH"
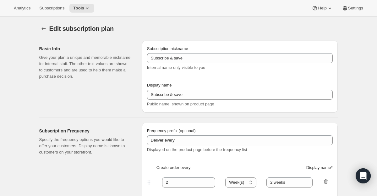
type input "Sub PlayCubes + 13 Games (FR)"
type input "Abonne-toi et écomomise"
type input "Renouvellement annuel. Annulez à tout moment."
select select "ENABLED"
select select "MONTH"
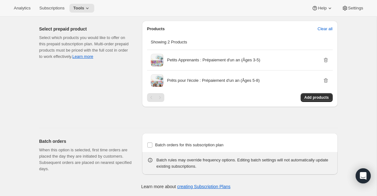
scroll to position [585, 0]
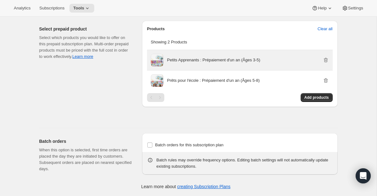
click at [211, 60] on p "Petits Apprenants : Prépaiement d'un an (Âges 3-5)" at bounding box center [213, 60] width 93 height 6
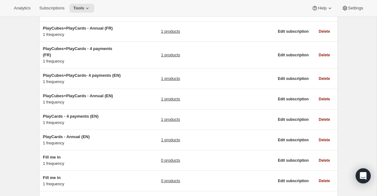
scroll to position [299, 0]
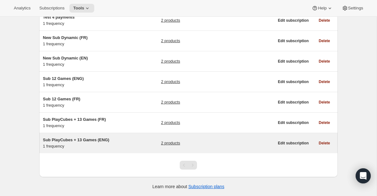
click at [94, 142] on h5 "Sub PlayCubes + 13 Games (ENG)" at bounding box center [82, 140] width 78 height 6
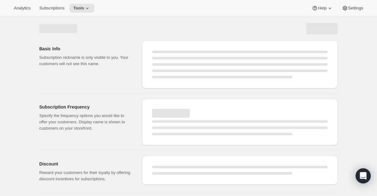
select select "WEEK"
select select "MONTH"
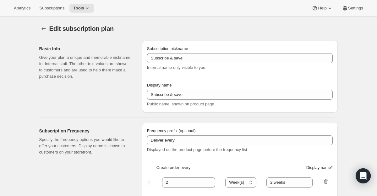
type input "Sub PlayCubes + 13 Games (ENG)"
type input "Subscribe & Save"
type input "Renews yearly. Cancel anytime."
select select "ENABLED"
select select "MONTH"
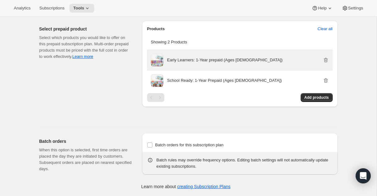
scroll to position [585, 0]
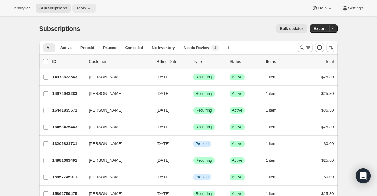
click at [83, 10] on span "Tools" at bounding box center [81, 8] width 10 height 5
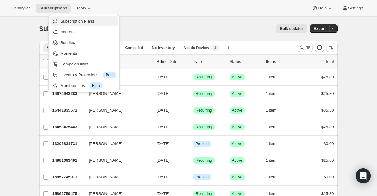
click at [78, 20] on span "Subscription Plans" at bounding box center [77, 21] width 34 height 5
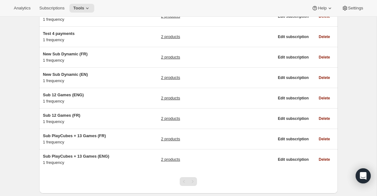
scroll to position [299, 0]
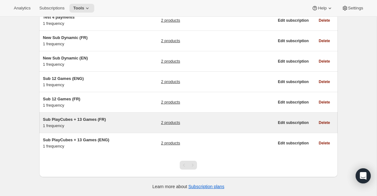
click at [68, 119] on span "Sub PlayCubes + 13 Games (FR)" at bounding box center [74, 119] width 63 height 5
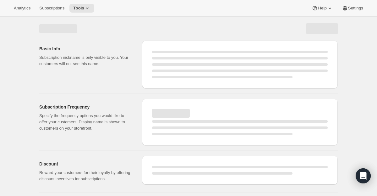
select select "WEEK"
select select "MONTH"
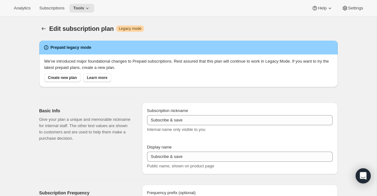
type input "Sub PlayCubes + 13 Games (FR)"
type input "Abonne-toi et écomomise"
type input "Renouvellement annuel. Annulez à tout moment."
select select "ENABLED"
select select "MONTH"
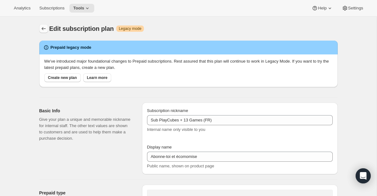
click at [43, 28] on icon "Subscription plans" at bounding box center [43, 28] width 6 height 6
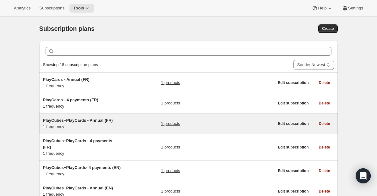
click at [66, 120] on span "PlayCubes+PlayCards - Annual (FR)" at bounding box center [78, 120] width 70 height 5
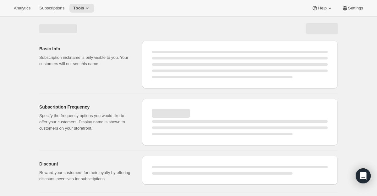
select select "WEEK"
select select "MONTH"
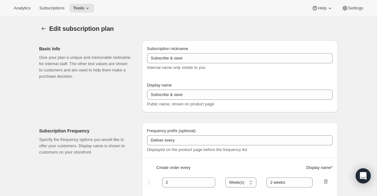
type input "PlayCubes+PlayCards - Annual (FR)"
type input "Annuel (1 paiement pour l’année – ÉCONOMISEZ 25 %)"
select select "ENABLED"
select select "MONTH"
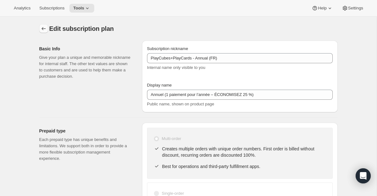
click at [42, 26] on icon "Subscription plans" at bounding box center [43, 28] width 6 height 6
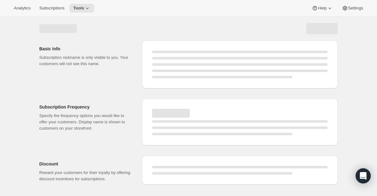
select select "WEEK"
select select "MONTH"
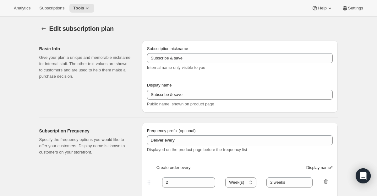
type input "PlayCubes+PlayCards - Annual (FR)"
type input "Annuel (1 paiement pour l’année – ÉCONOMISEZ 25 %)"
select select "ENABLED"
select select "MONTH"
